Goal: Task Accomplishment & Management: Manage account settings

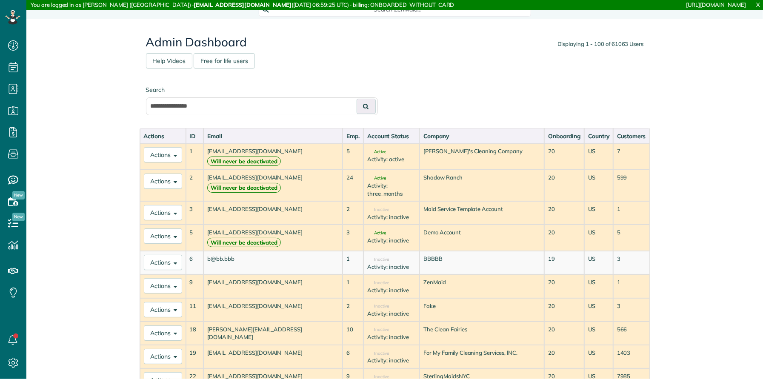
scroll to position [3, 3]
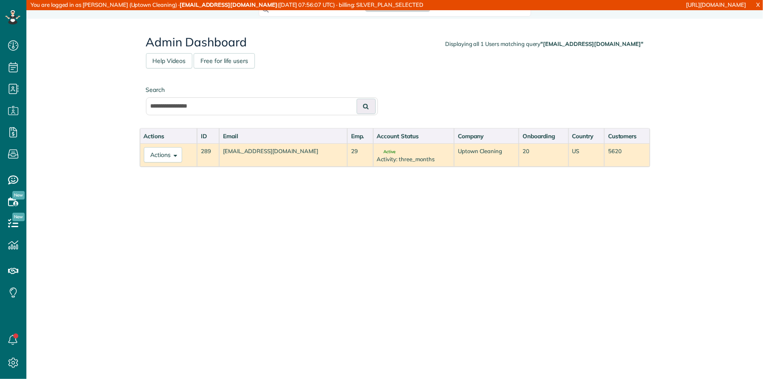
scroll to position [3, 3]
click at [174, 151] on span at bounding box center [174, 154] width 6 height 6
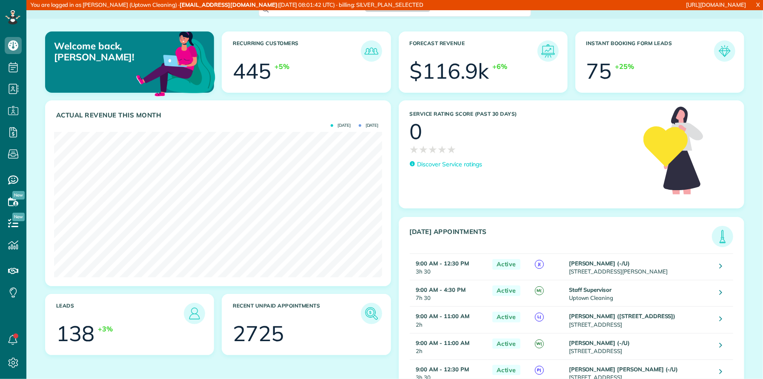
scroll to position [3, 3]
click at [16, 131] on use at bounding box center [13, 132] width 8 height 10
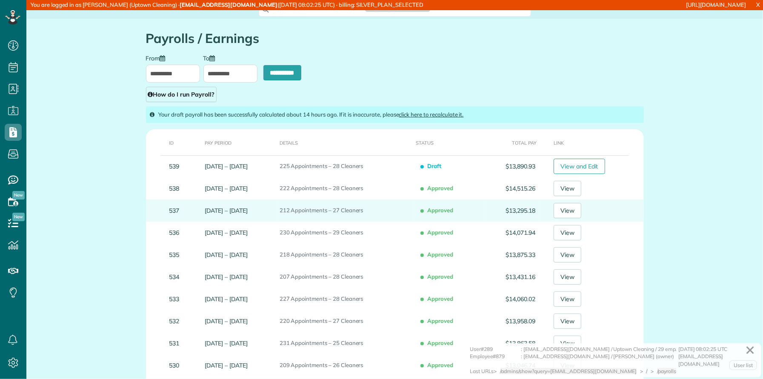
scroll to position [379, 26]
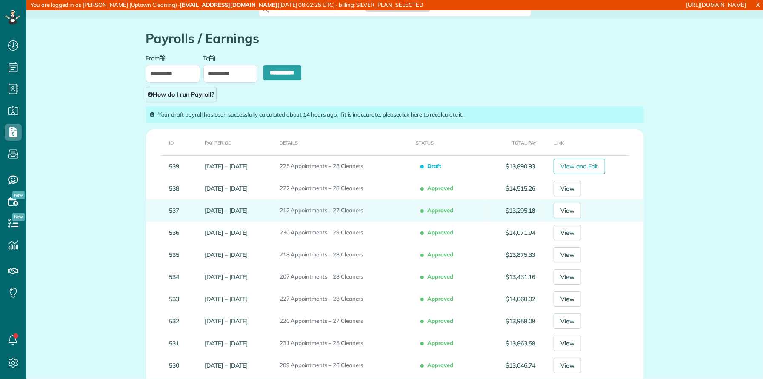
type input "**********"
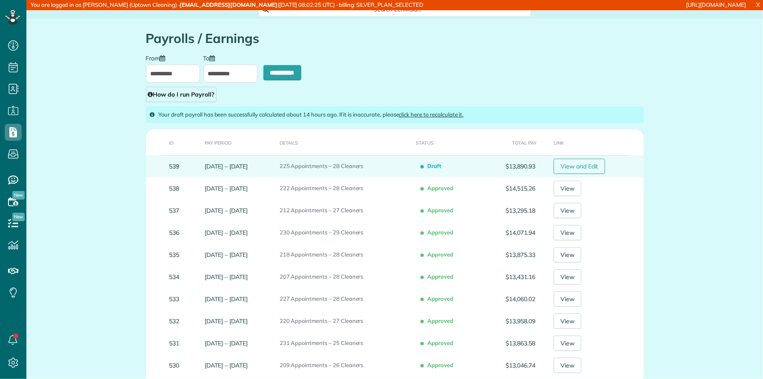
click at [577, 162] on link "View and Edit" at bounding box center [578, 166] width 51 height 15
